Goal: Find specific page/section: Find specific page/section

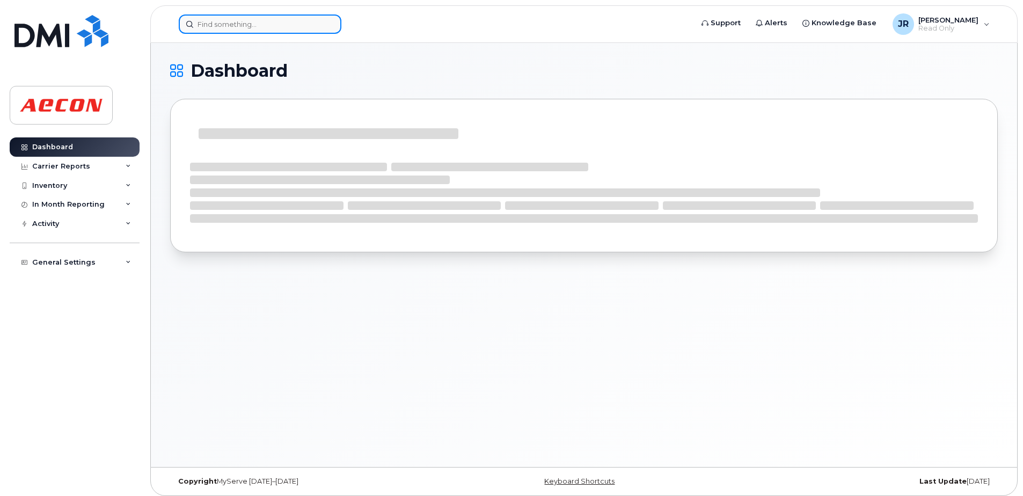
drag, startPoint x: 0, startPoint y: 0, endPoint x: 242, endPoint y: 25, distance: 243.3
click at [242, 25] on input at bounding box center [260, 23] width 163 height 19
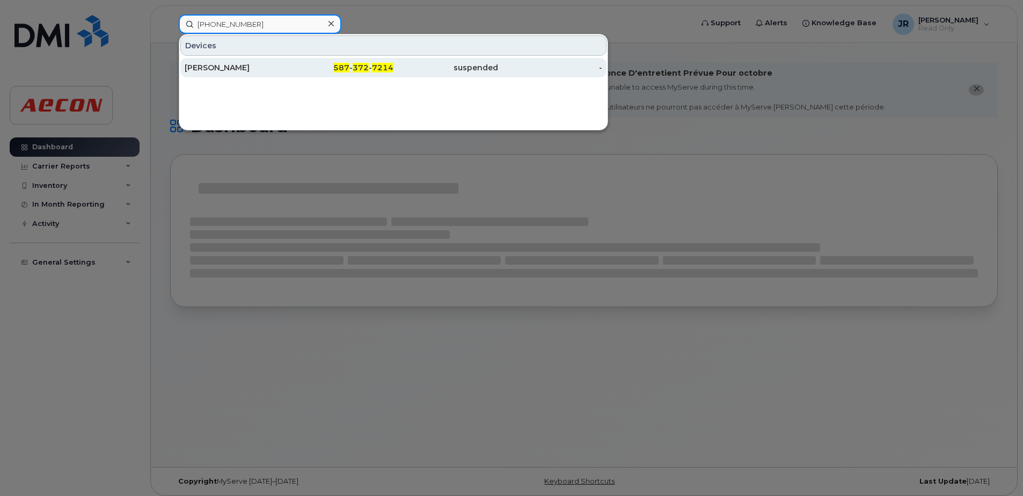
type input "[PHONE_NUMBER]"
click at [223, 65] on div "[PERSON_NAME]" at bounding box center [237, 67] width 105 height 11
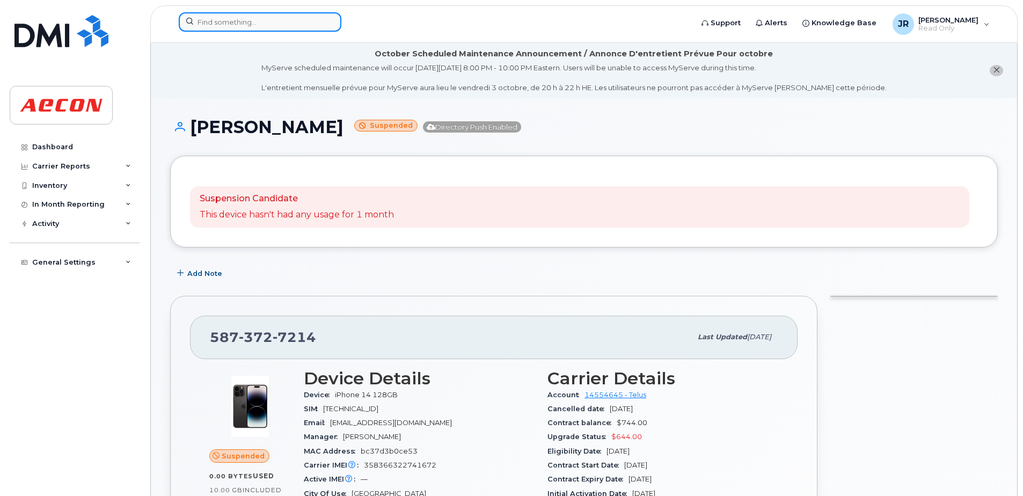
click at [280, 25] on input at bounding box center [260, 21] width 163 height 19
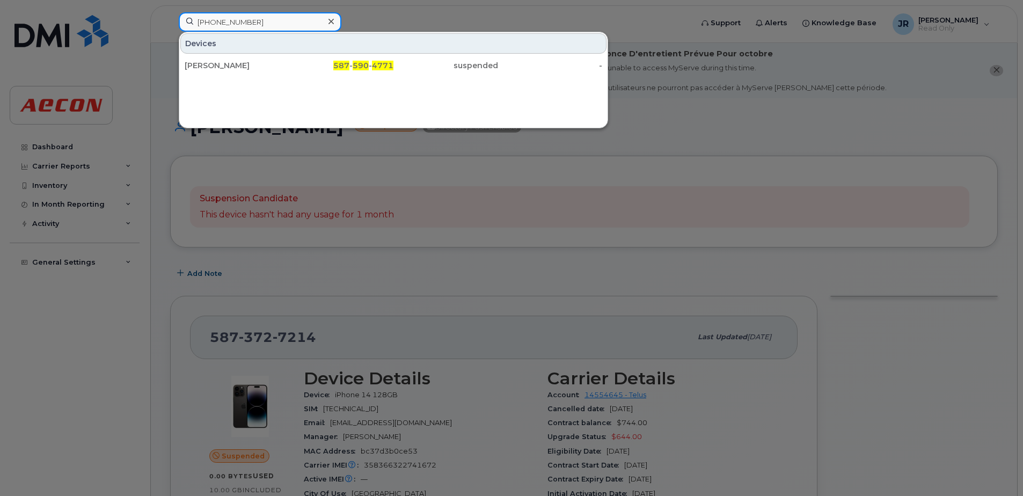
drag, startPoint x: 261, startPoint y: 19, endPoint x: 136, endPoint y: 20, distance: 125.1
click at [170, 20] on div "587 590 4771 Devices Darrell Booth 587 - 590 - 4771 suspended -" at bounding box center [432, 24] width 524 height 24
click at [258, 19] on input "587 590 4771" at bounding box center [260, 21] width 163 height 19
drag, startPoint x: 258, startPoint y: 19, endPoint x: 190, endPoint y: 19, distance: 68.2
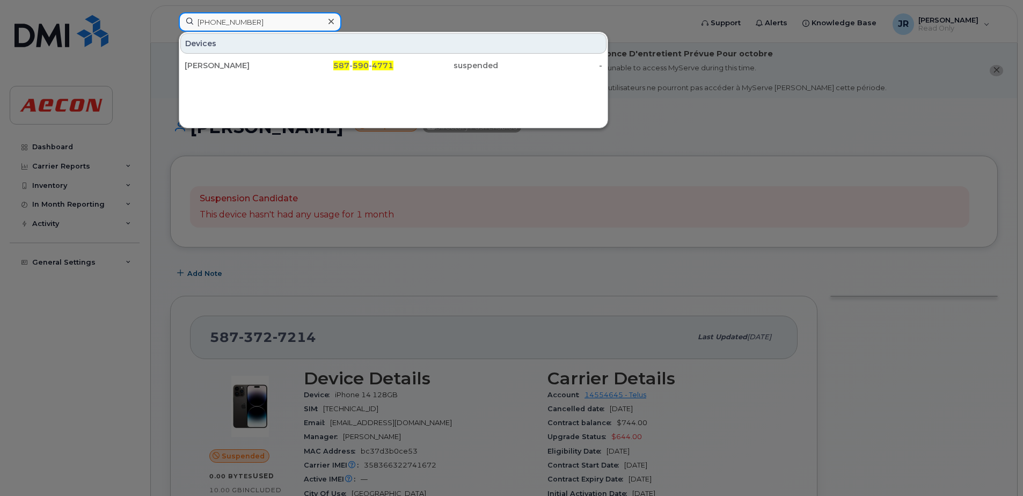
click at [190, 19] on input "587 590 4771" at bounding box center [260, 21] width 163 height 19
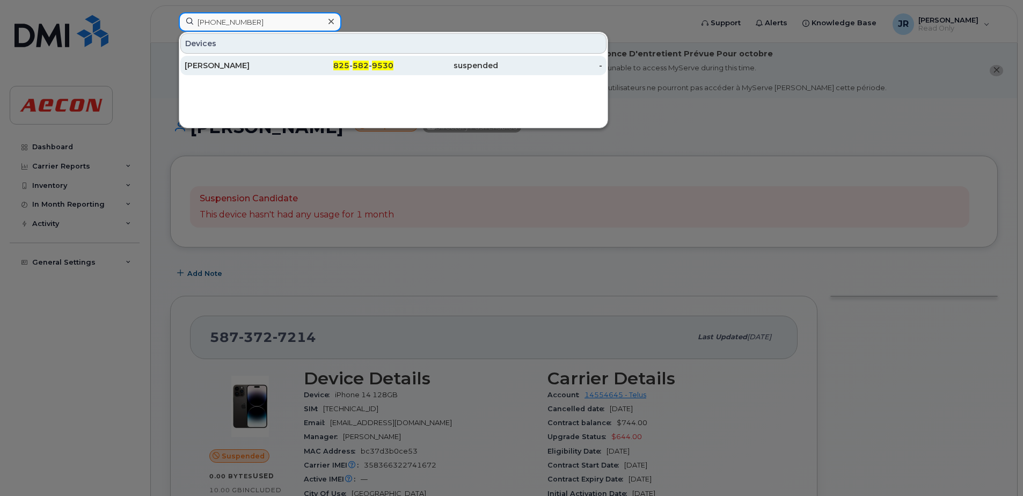
type input "825 582 9530"
click at [231, 67] on div "Pamela Berrios" at bounding box center [237, 65] width 105 height 11
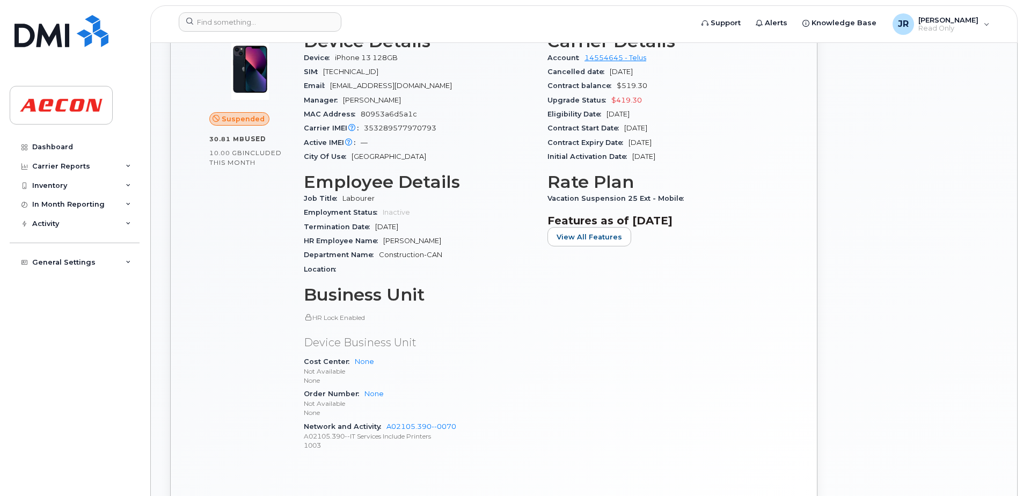
scroll to position [268, 0]
